Goal: Find specific page/section: Find specific page/section

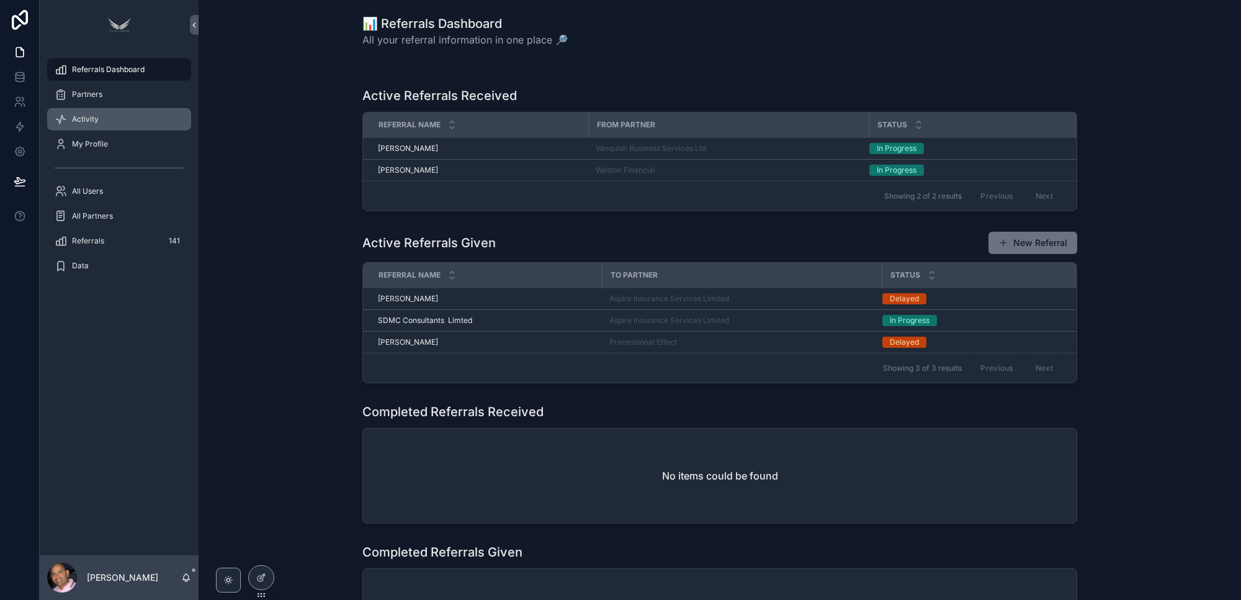
click at [101, 115] on div "Activity" at bounding box center [119, 119] width 129 height 20
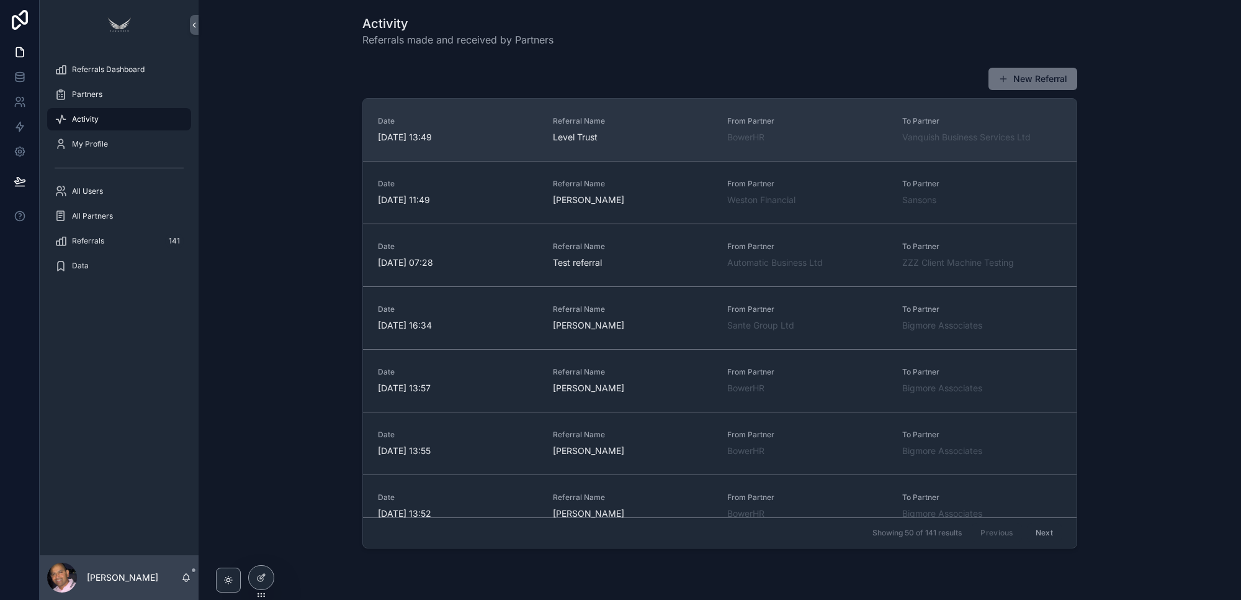
drag, startPoint x: 604, startPoint y: 135, endPoint x: 543, endPoint y: 140, distance: 61.0
click at [543, 140] on div "Date [DATE] 13:49 Referral Name Level Trust From Partner BowerHR To Partner Van…" at bounding box center [720, 129] width 684 height 27
copy span "Level Trust"
click at [603, 135] on span "Level Trust" at bounding box center [633, 137] width 160 height 12
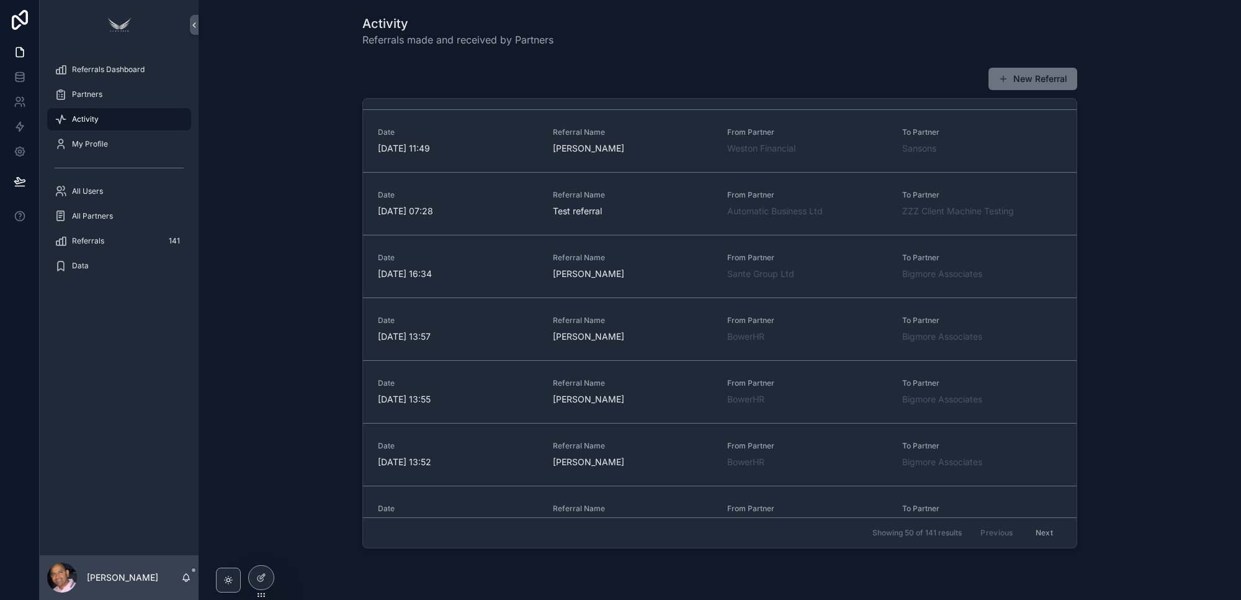
scroll to position [155, 0]
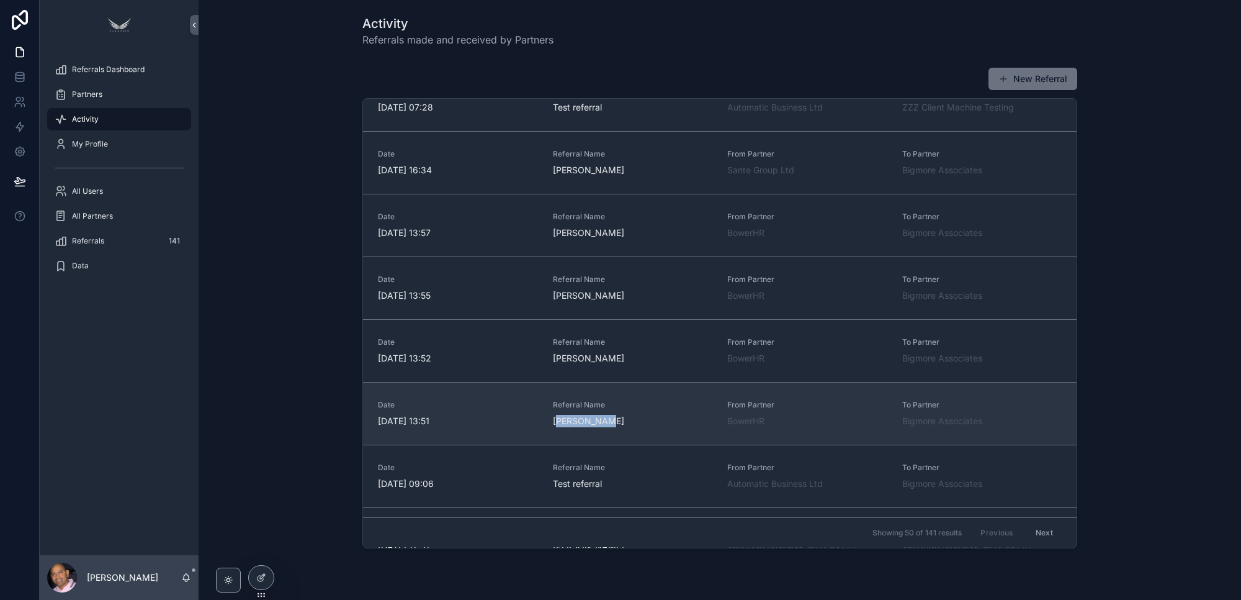
drag, startPoint x: 609, startPoint y: 421, endPoint x: 551, endPoint y: 426, distance: 59.2
click at [553, 426] on span "[PERSON_NAME]" at bounding box center [633, 421] width 160 height 12
copy span "ue Rayment"
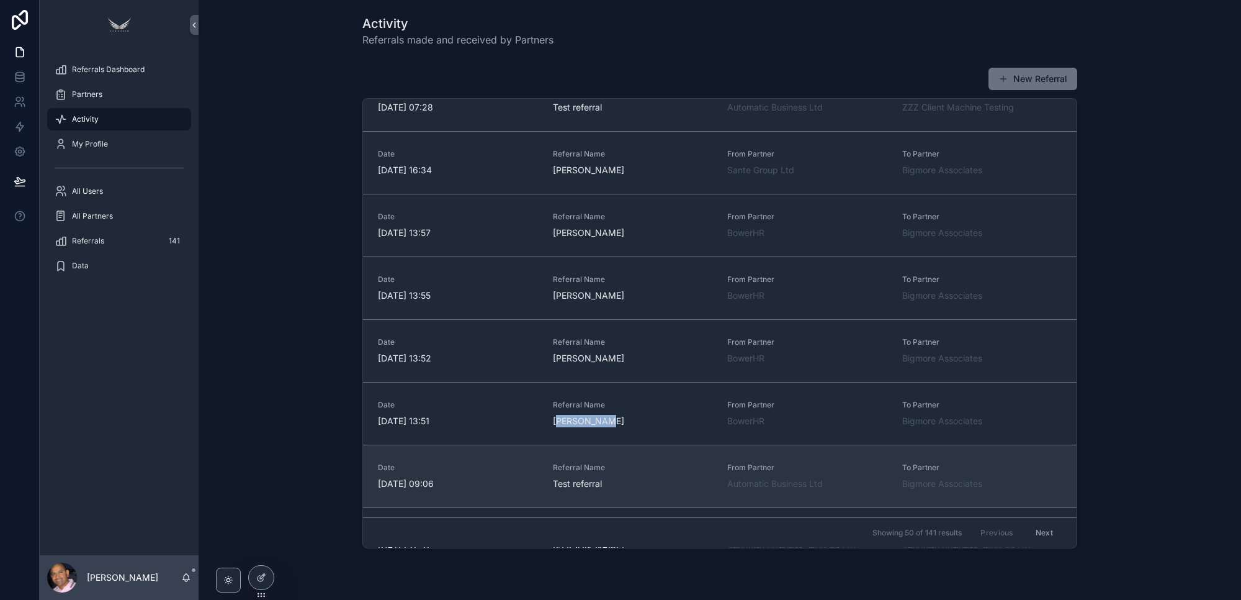
scroll to position [207, 0]
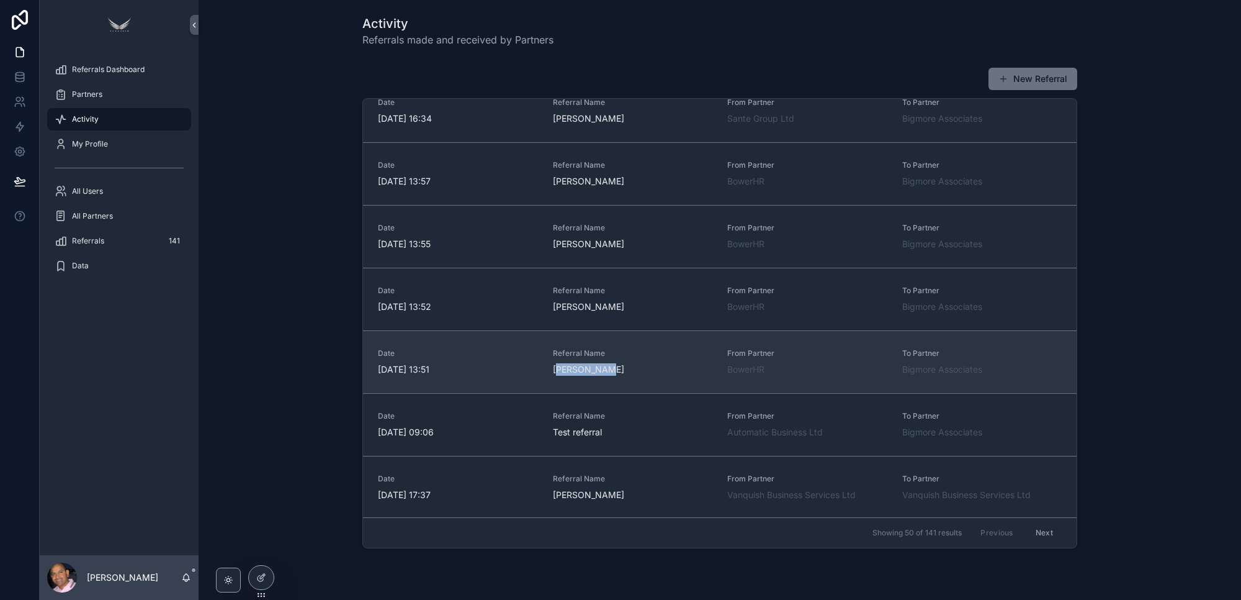
click at [622, 371] on span "[PERSON_NAME]" at bounding box center [633, 369] width 160 height 12
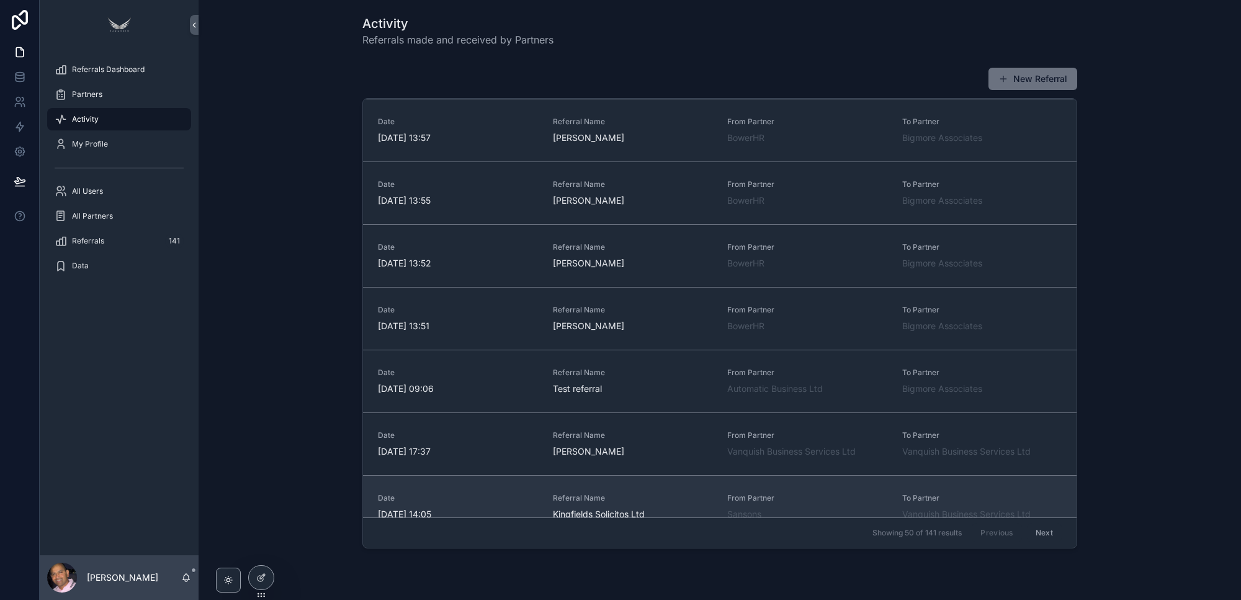
scroll to position [310, 0]
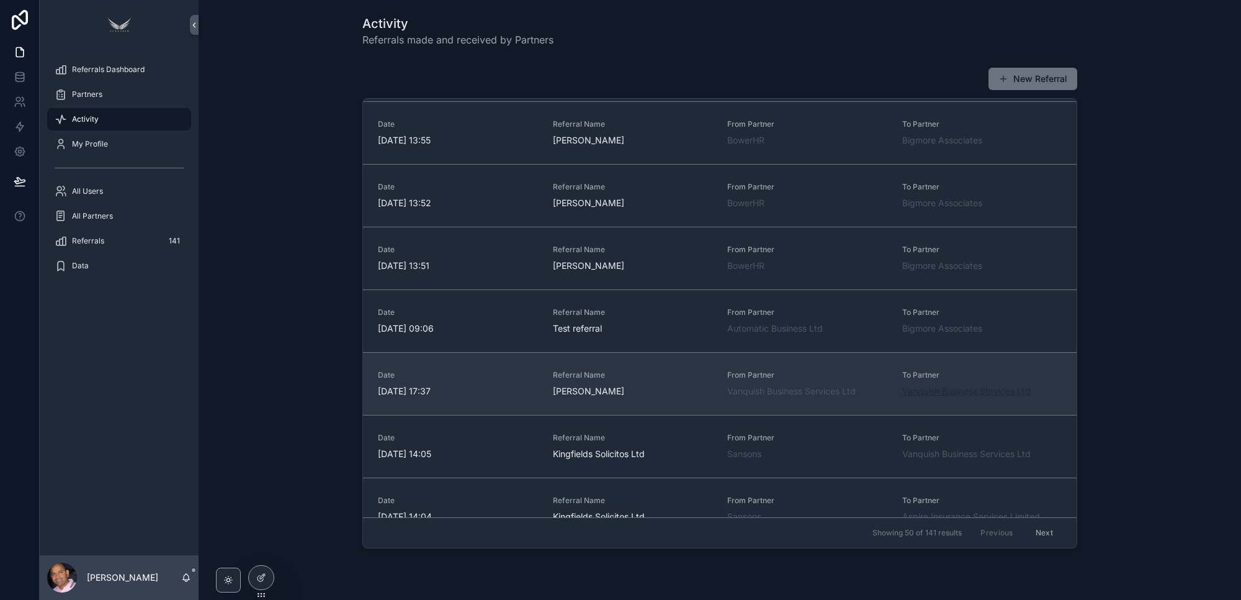
click at [935, 396] on span "Vanquish Business Services Ltd" at bounding box center [966, 391] width 128 height 12
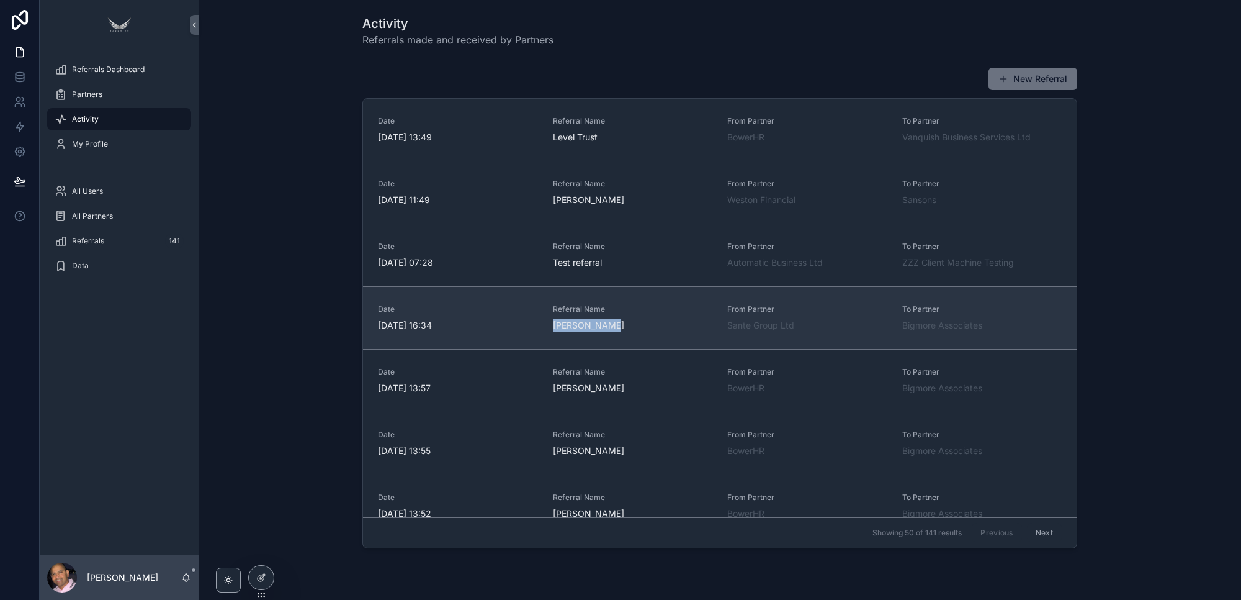
drag, startPoint x: 547, startPoint y: 325, endPoint x: 598, endPoint y: 327, distance: 51.0
click at [598, 327] on span "[PERSON_NAME]" at bounding box center [633, 325] width 160 height 12
copy span "[PERSON_NAME]"
